Goal: Task Accomplishment & Management: Use online tool/utility

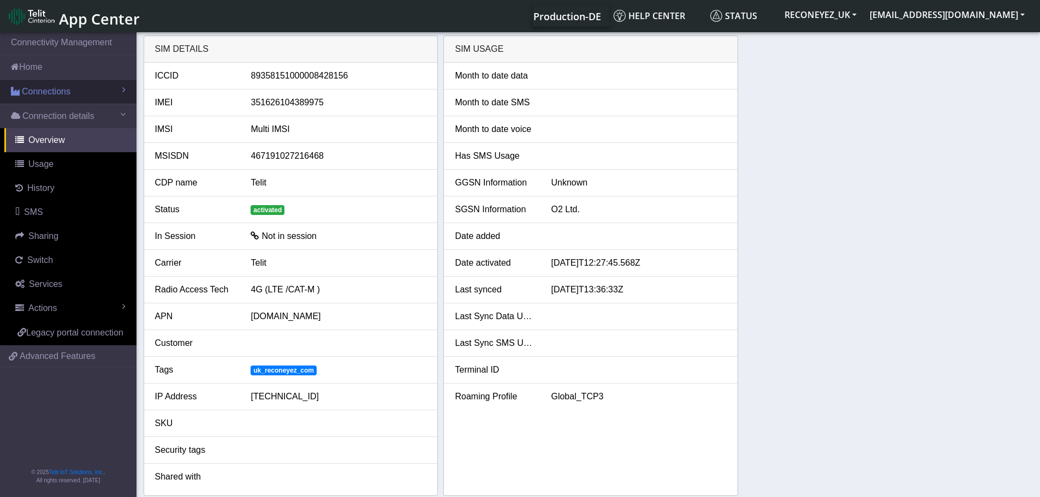
click at [77, 93] on link "Connections" at bounding box center [68, 92] width 136 height 24
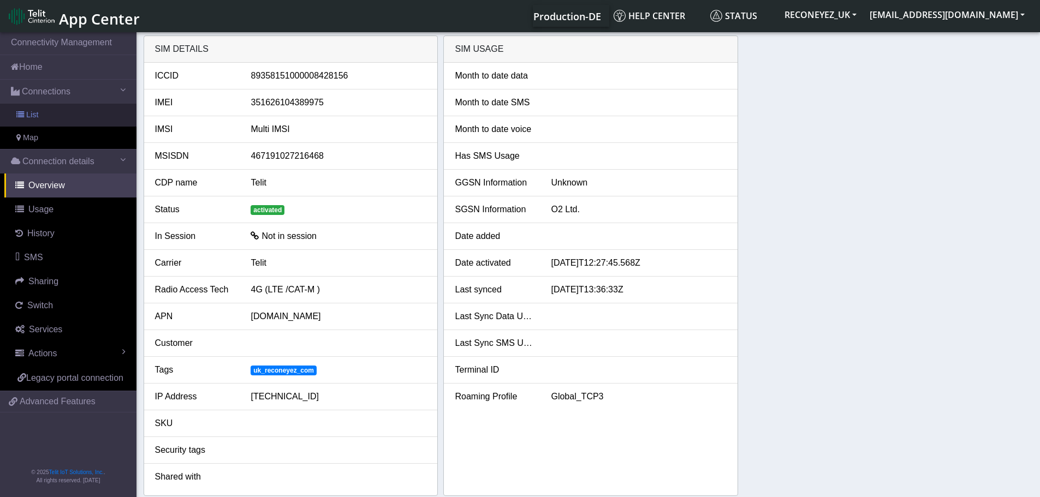
click at [76, 117] on link "List" at bounding box center [68, 115] width 136 height 23
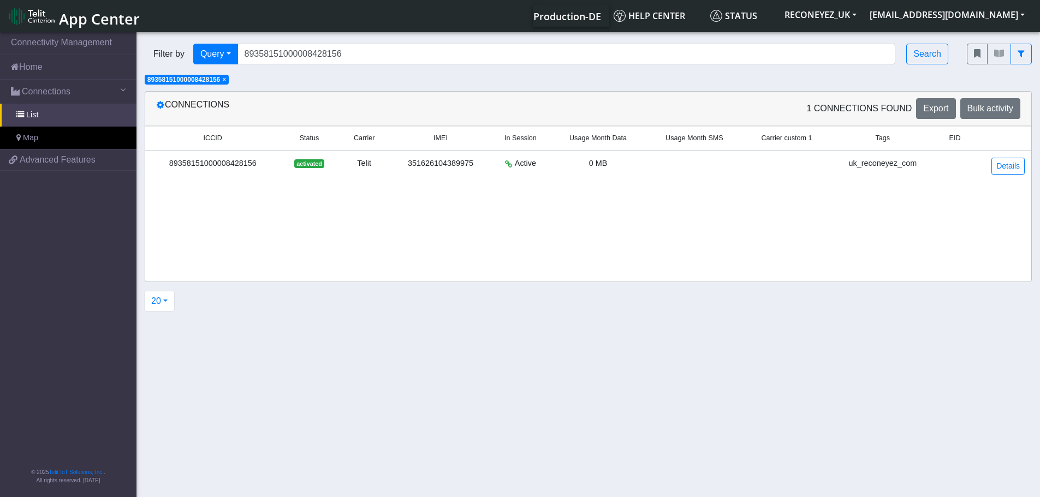
click at [226, 82] on span "×" at bounding box center [224, 80] width 4 height 8
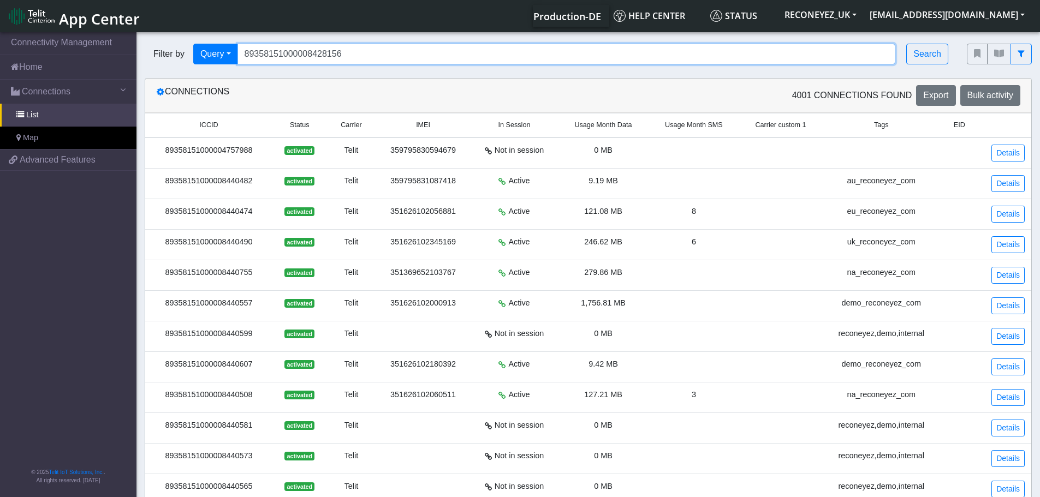
drag, startPoint x: 409, startPoint y: 55, endPoint x: 241, endPoint y: 57, distance: 167.6
click at [241, 57] on input "89358151000008428156" at bounding box center [566, 54] width 658 height 21
paste input "89358151000030963279"
type input "89358151000030963279"
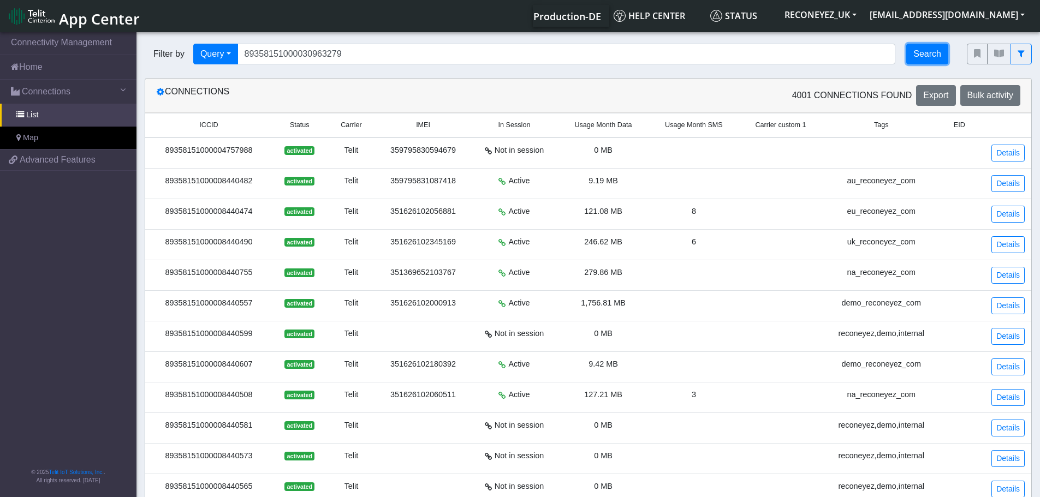
click at [922, 52] on button "Search" at bounding box center [927, 54] width 42 height 21
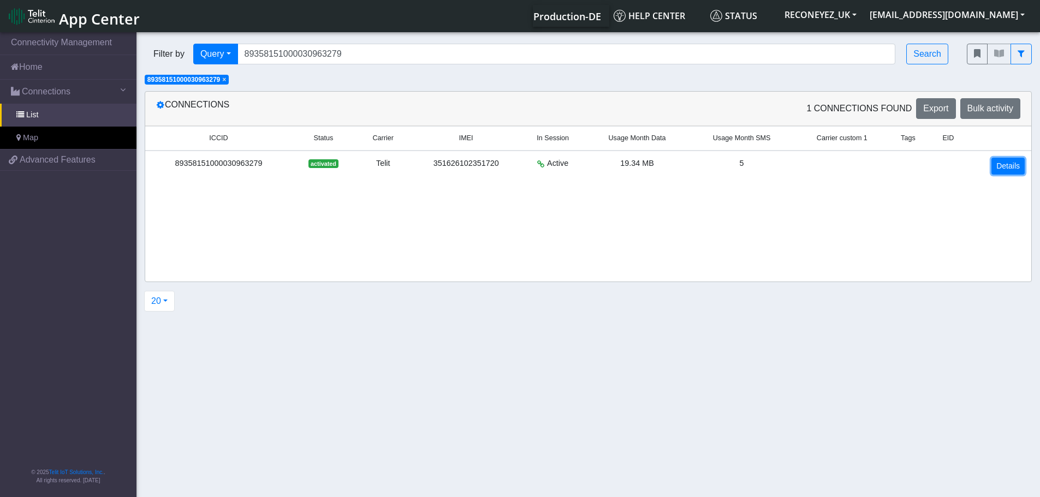
click at [1007, 164] on link "Details" at bounding box center [1007, 166] width 33 height 17
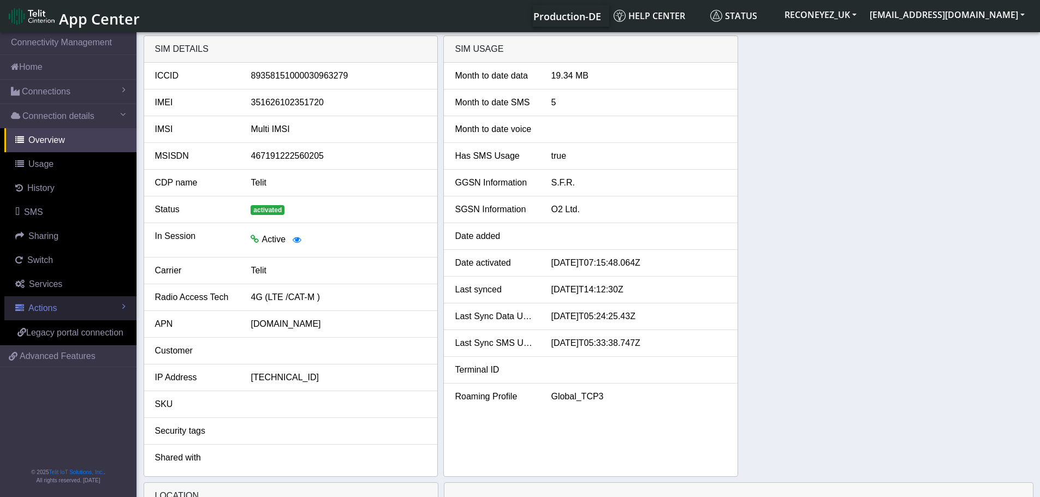
click at [53, 307] on span "Actions" at bounding box center [42, 307] width 28 height 9
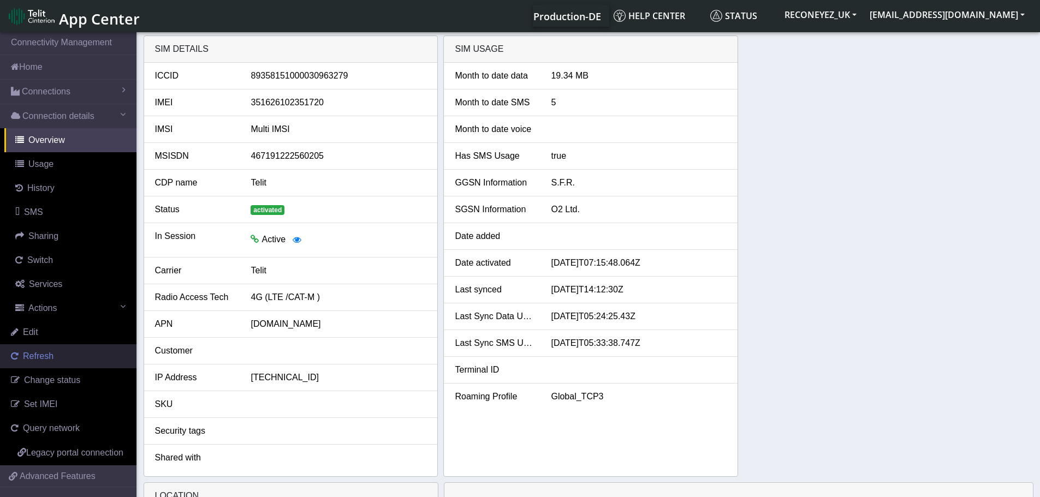
click at [55, 356] on link "Refresh" at bounding box center [68, 356] width 136 height 24
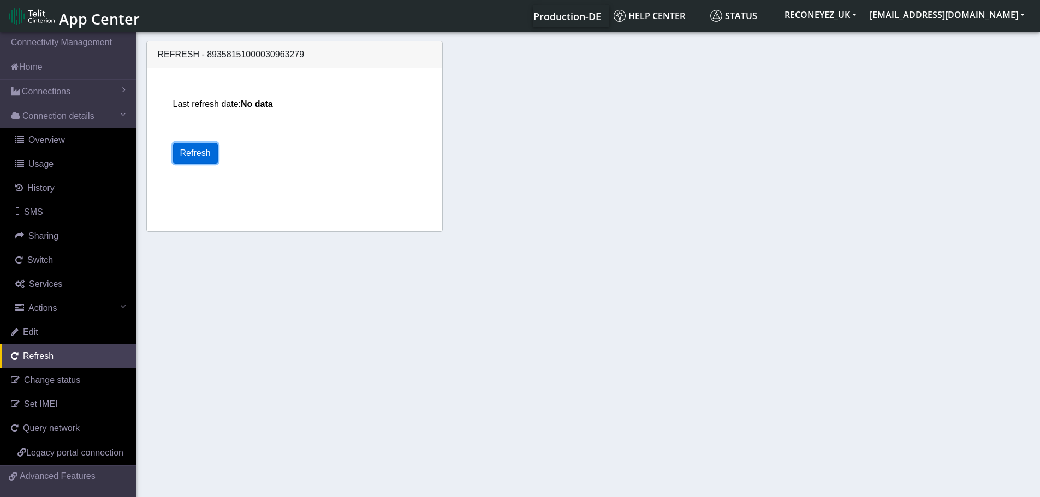
click at [202, 153] on button "Refresh" at bounding box center [195, 153] width 45 height 21
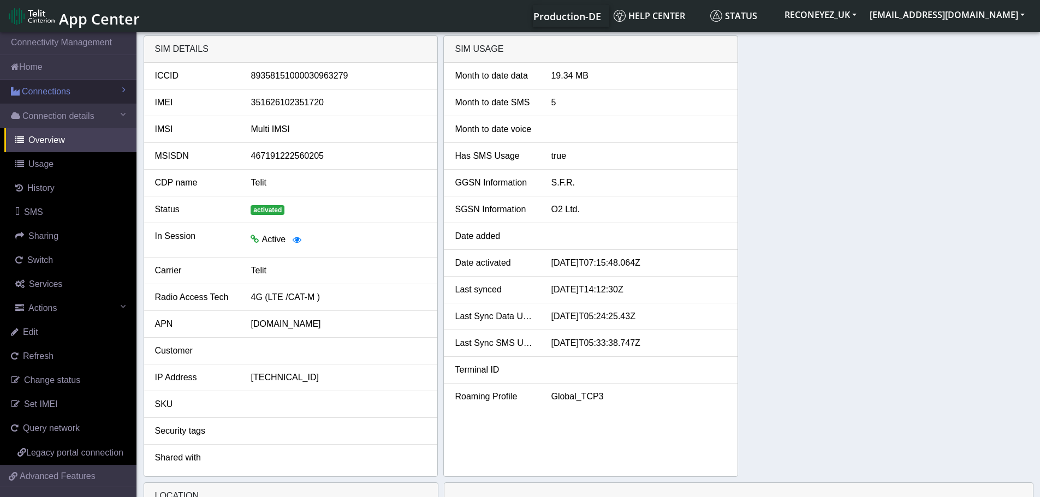
click at [47, 87] on span "Connections" at bounding box center [46, 91] width 49 height 13
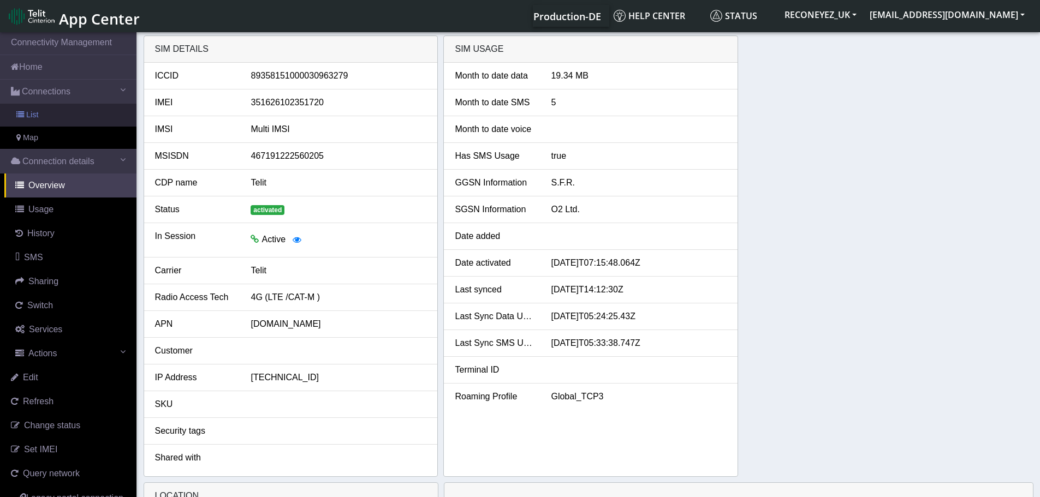
click at [52, 112] on link "List" at bounding box center [68, 115] width 136 height 23
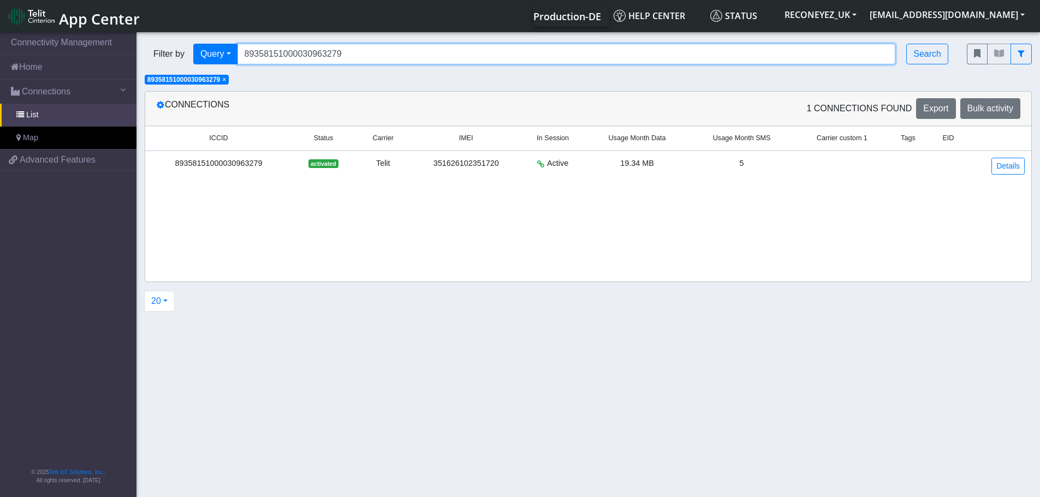
drag, startPoint x: 868, startPoint y: 54, endPoint x: 219, endPoint y: -2, distance: 650.7
click at [219, 0] on html "App Center Production-DE Help center Status RECONEYEZ_UK [PERSON_NAME][EMAIL_AD…" at bounding box center [520, 248] width 1040 height 497
paste input "89358151000008428156"
type input "89358151000008428156"
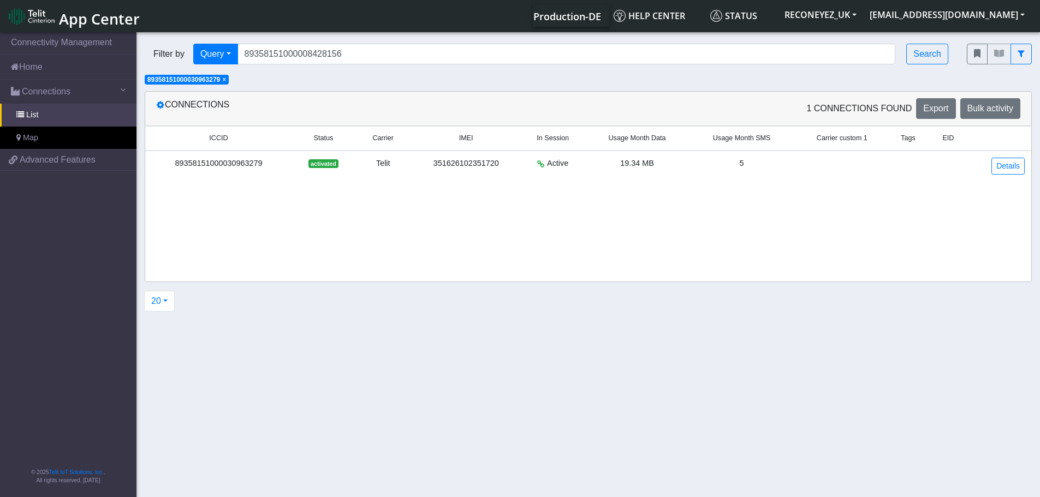
click at [226, 81] on span "×" at bounding box center [224, 80] width 4 height 8
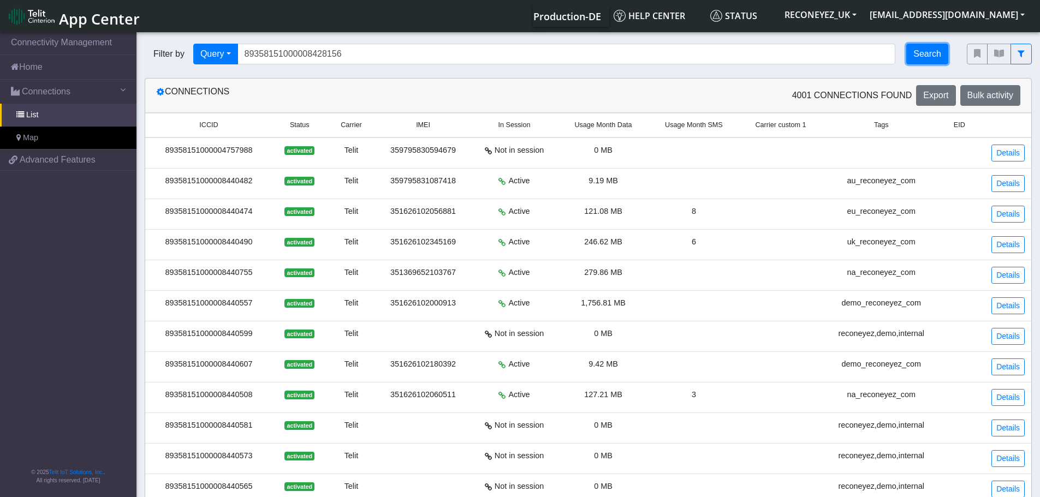
click at [921, 58] on button "Search" at bounding box center [927, 54] width 42 height 21
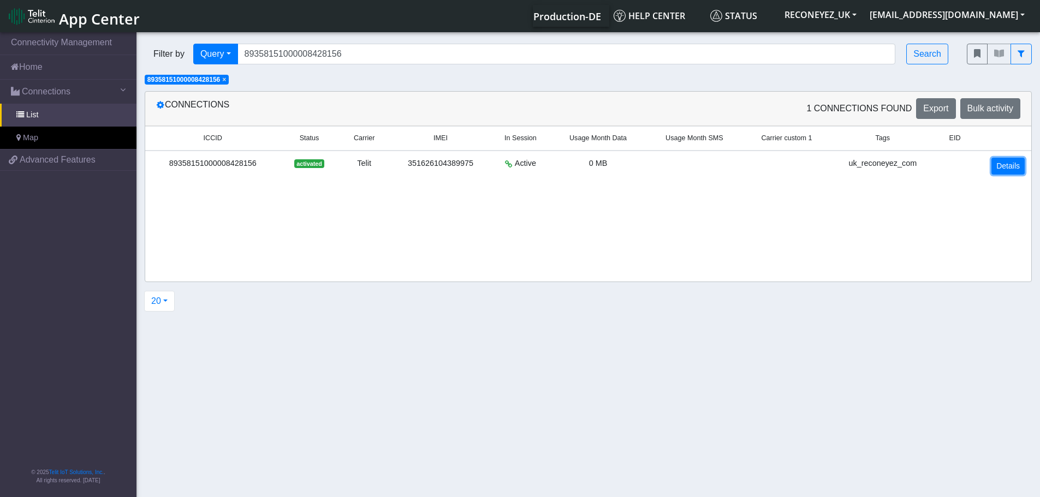
click at [1003, 166] on link "Details" at bounding box center [1007, 166] width 33 height 17
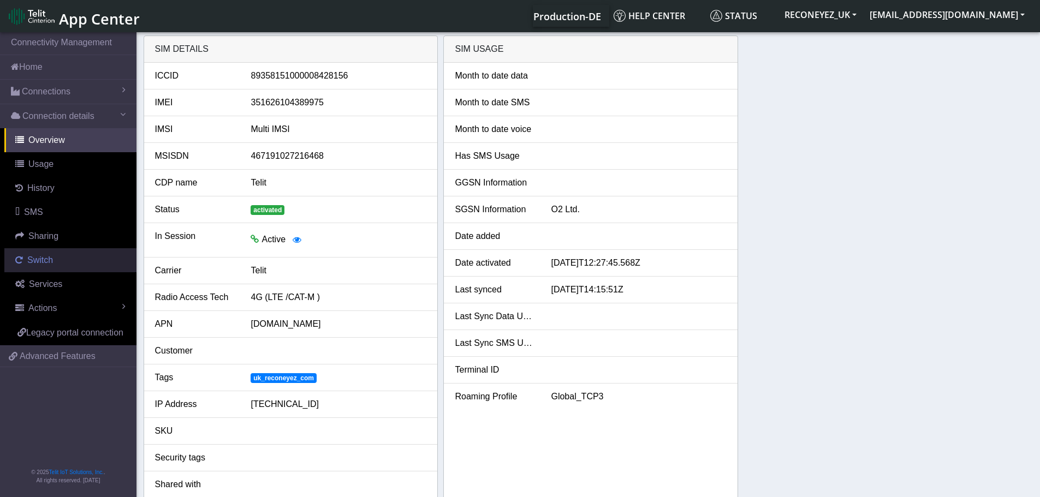
click at [85, 256] on link "Switch" at bounding box center [70, 260] width 132 height 24
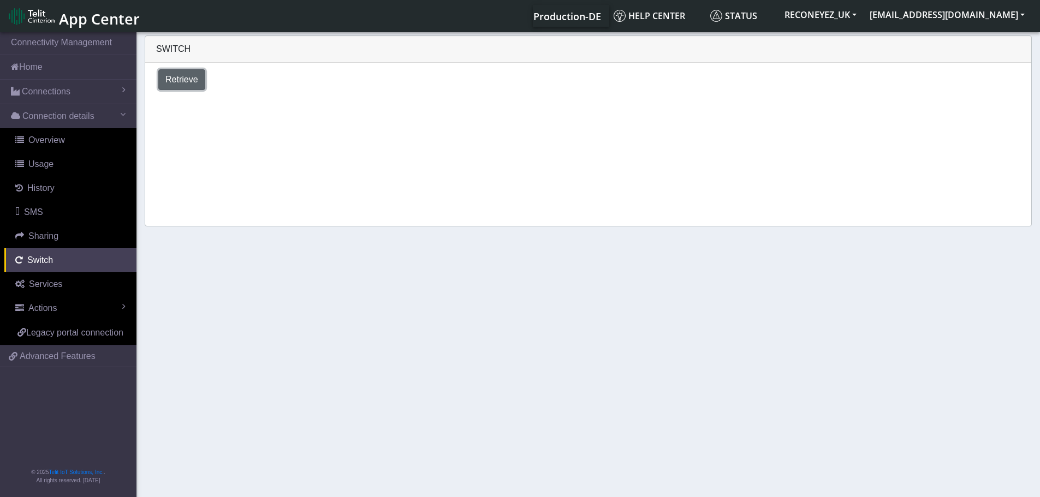
click at [174, 76] on span "Retrieve" at bounding box center [181, 79] width 33 height 9
select select "[GEOGRAPHIC_DATA]"
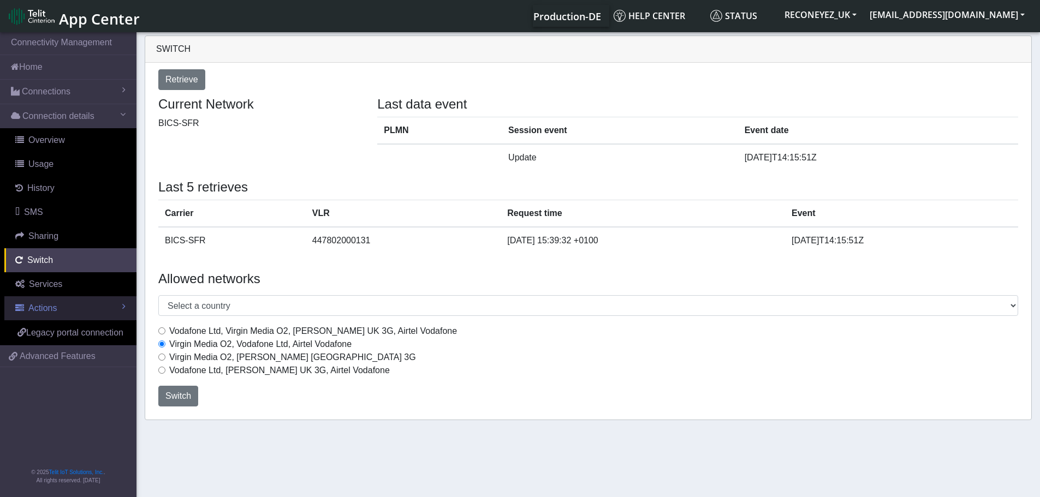
click at [57, 315] on link "Actions" at bounding box center [70, 308] width 132 height 24
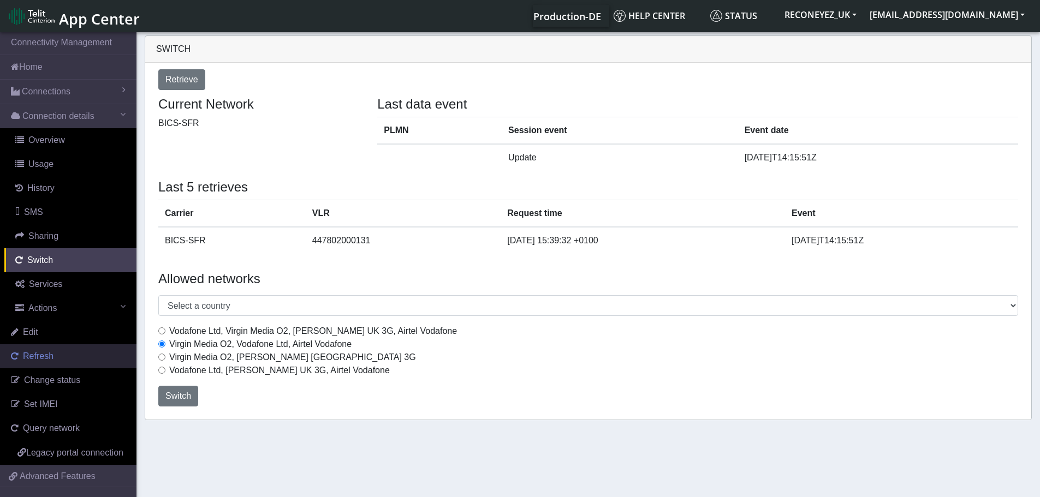
click at [56, 358] on link "Refresh" at bounding box center [68, 356] width 136 height 24
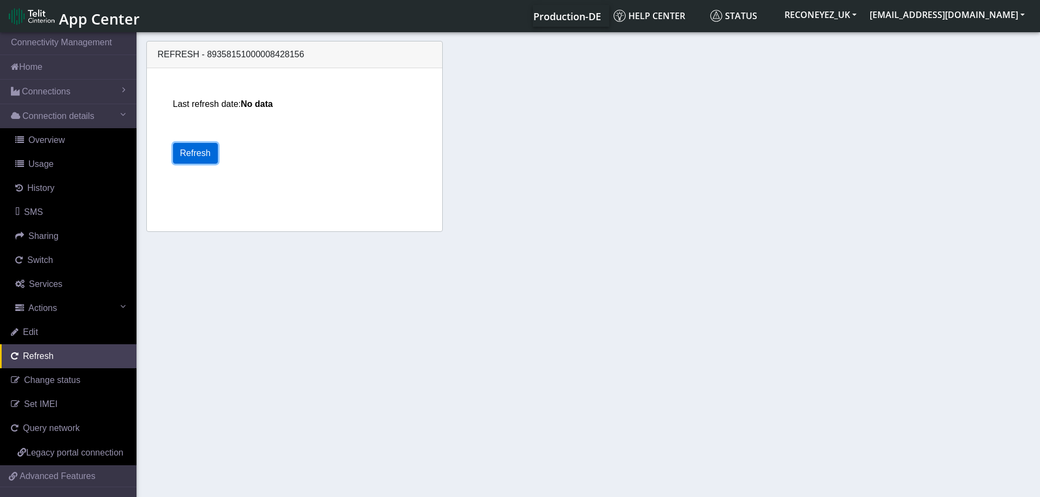
click at [201, 157] on button "Refresh" at bounding box center [195, 153] width 45 height 21
